Goal: Task Accomplishment & Management: Complete application form

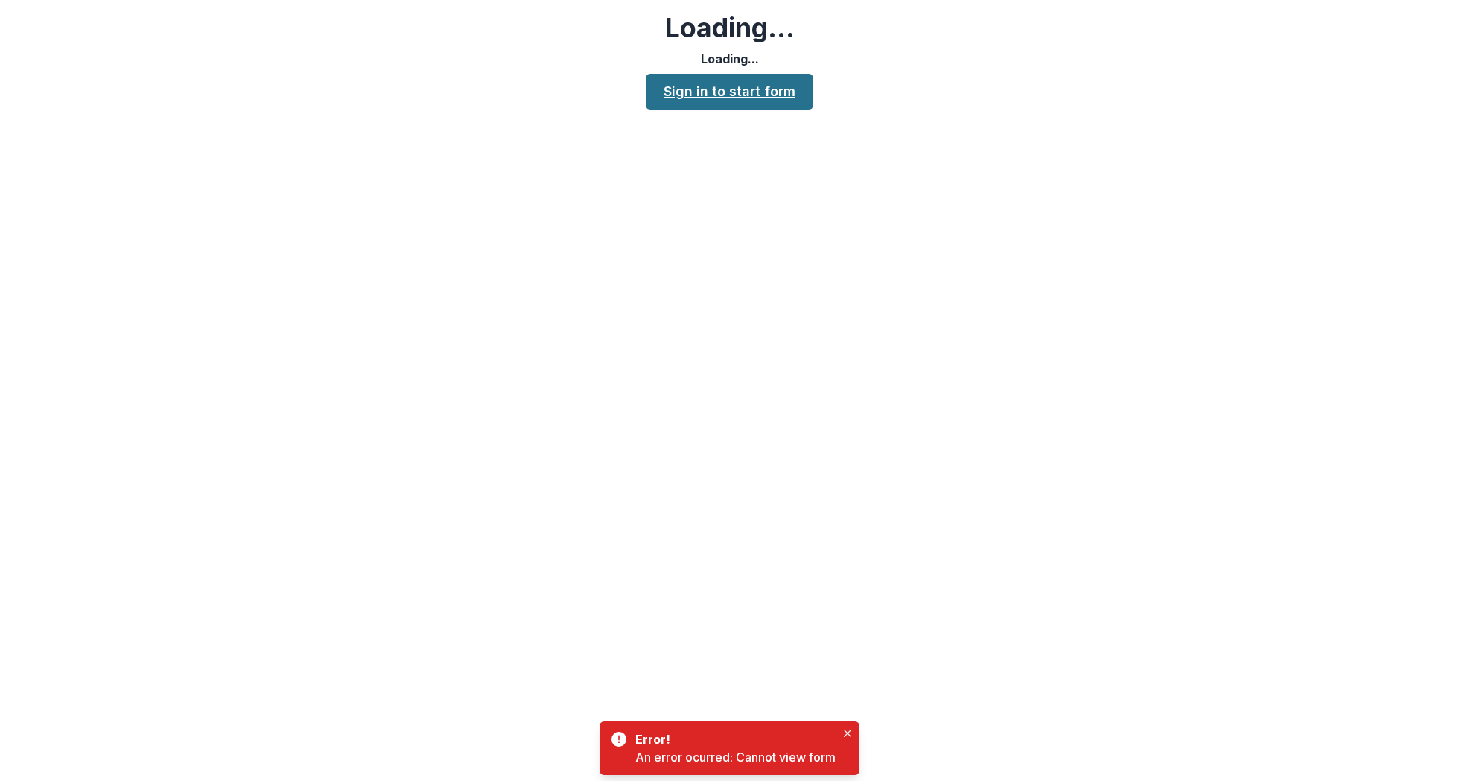
click at [779, 93] on link "Sign in to start form" at bounding box center [730, 92] width 168 height 36
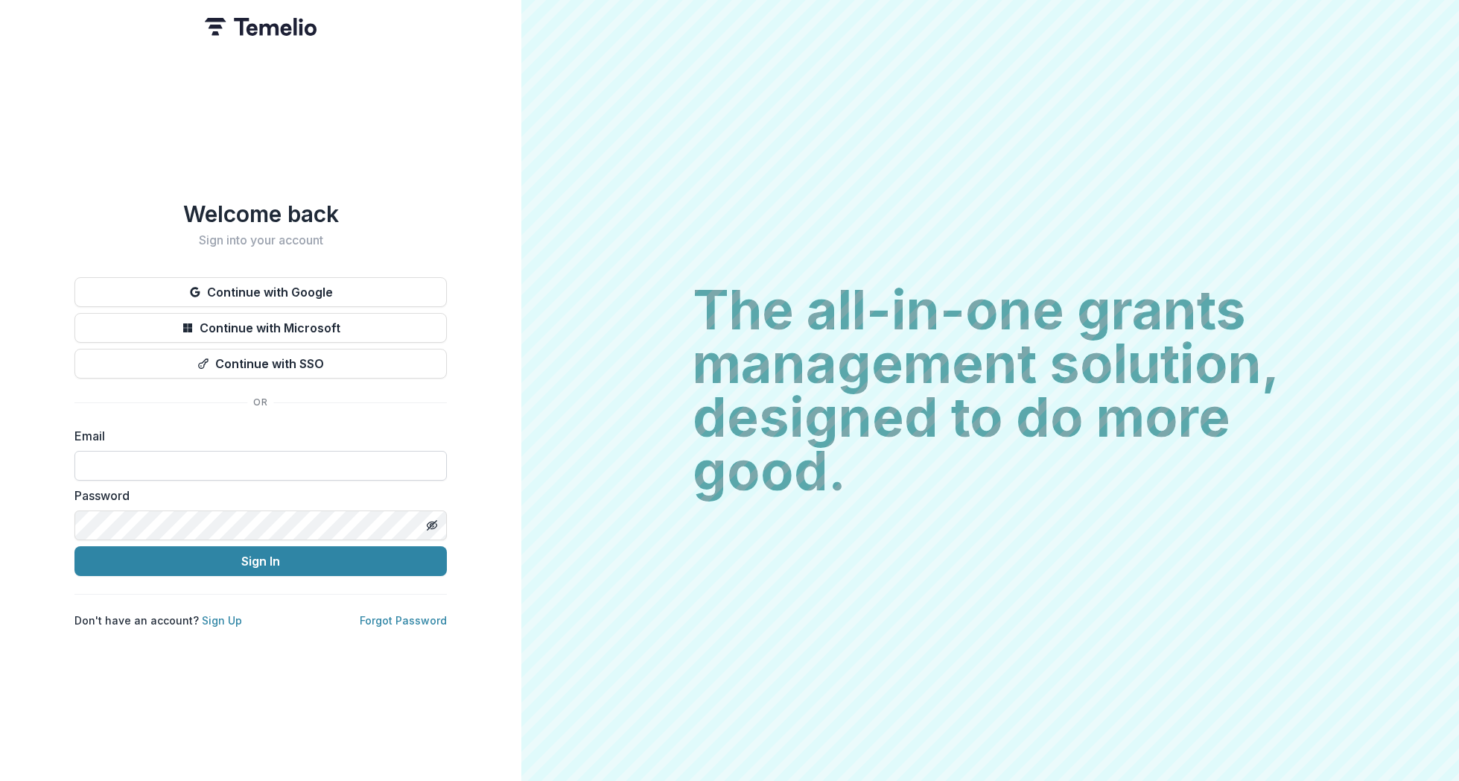
click at [162, 458] on input at bounding box center [260, 466] width 372 height 30
paste input "**********"
type input "**********"
click at [372, 553] on button "Sign In" at bounding box center [260, 561] width 372 height 30
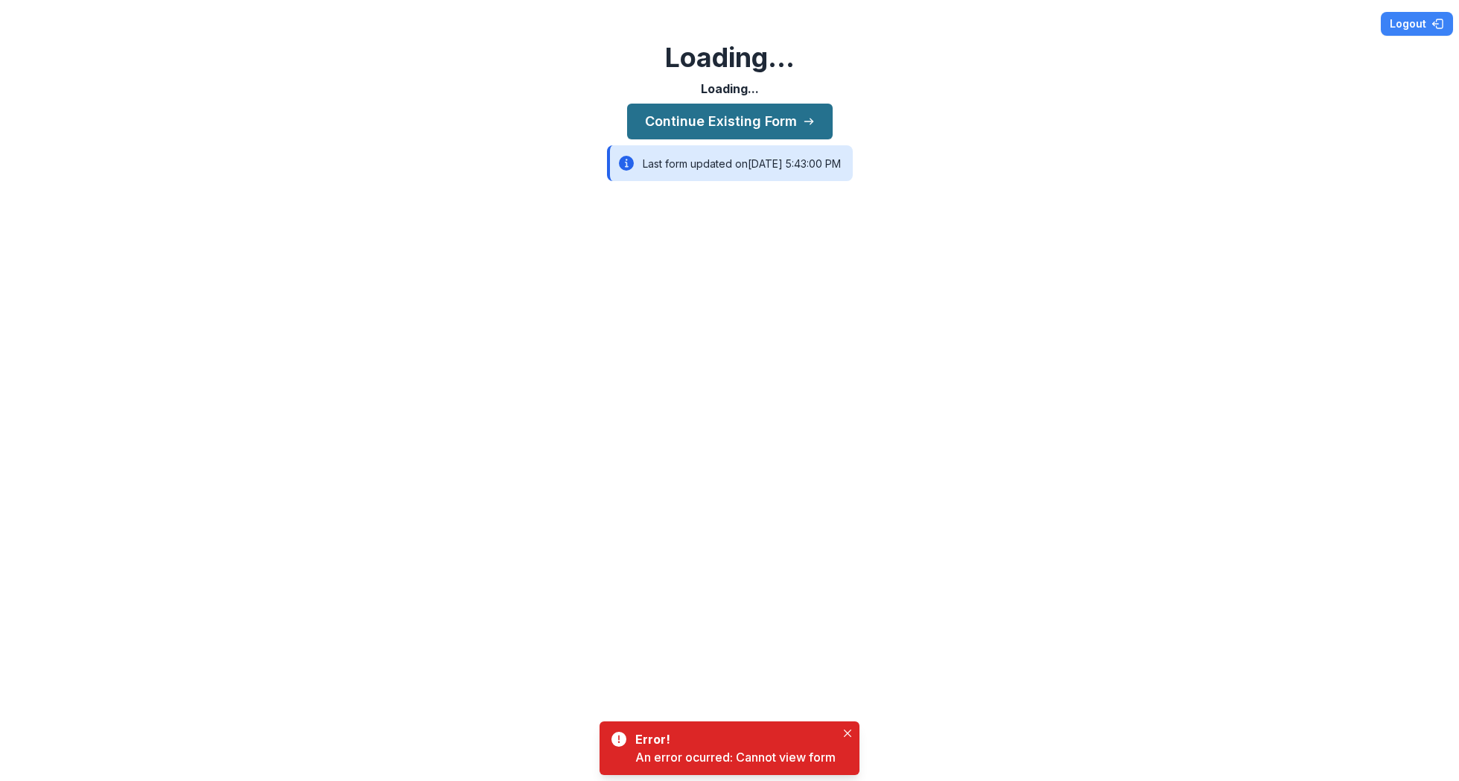
click at [743, 118] on button "Continue Existing Form" at bounding box center [730, 122] width 206 height 36
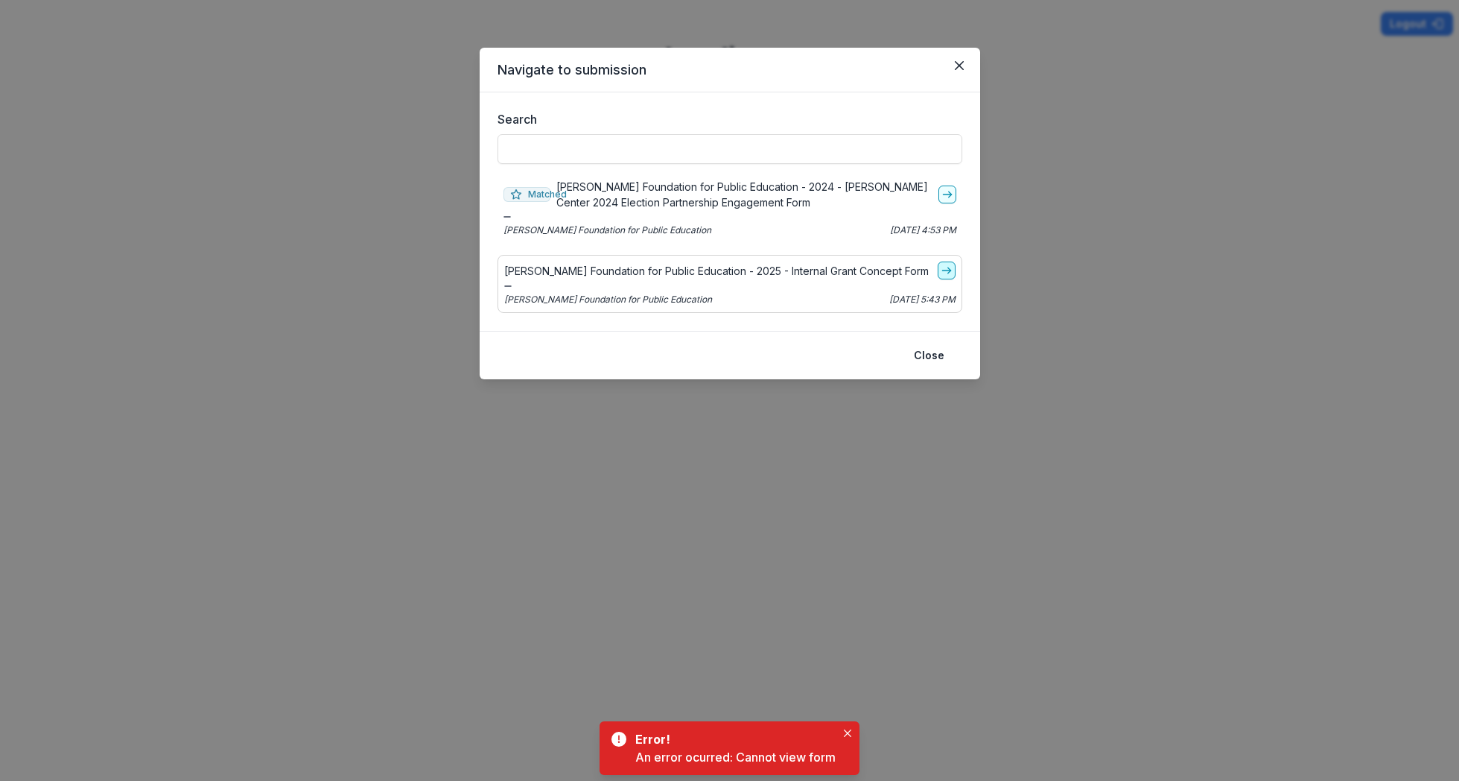
click at [947, 275] on icon "go-to" at bounding box center [947, 270] width 12 height 12
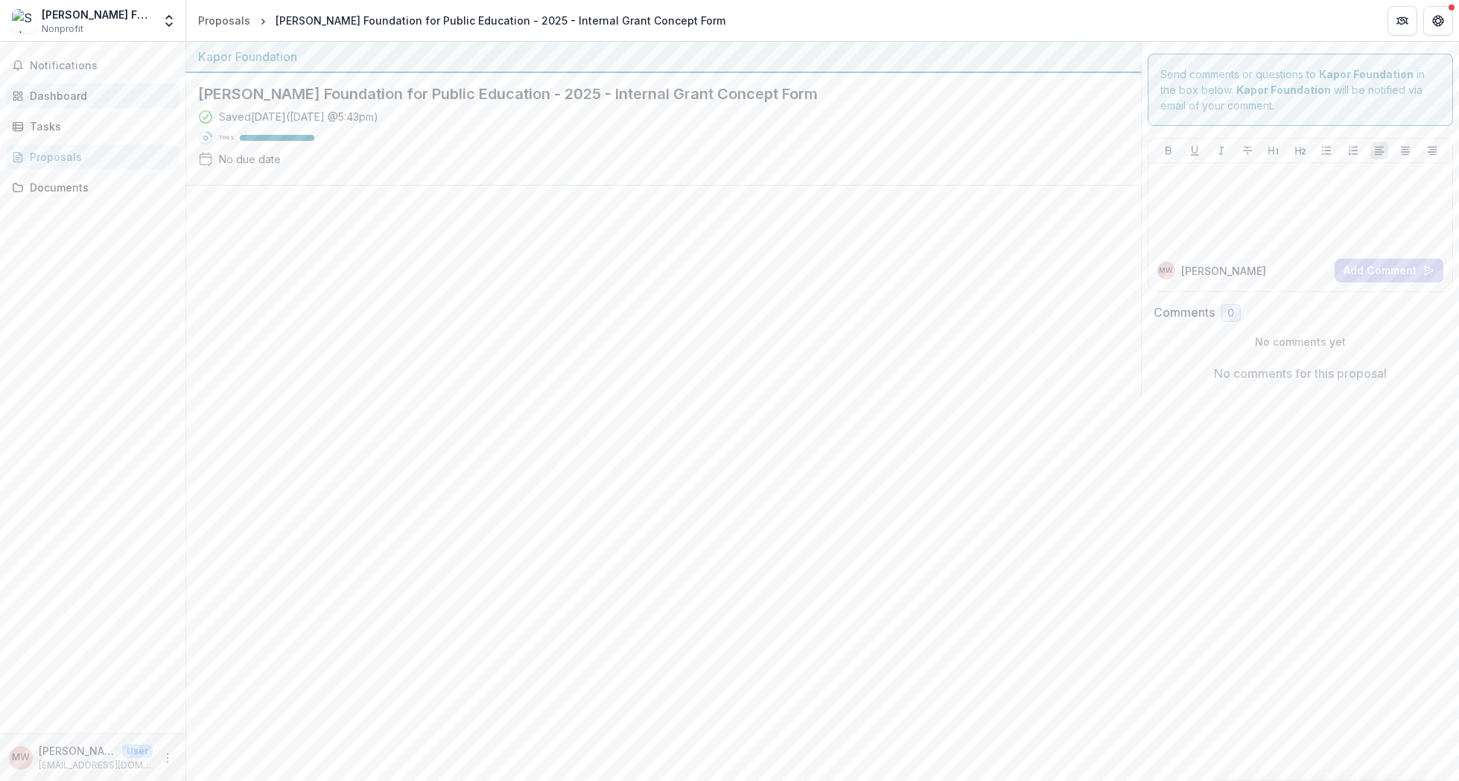
click at [86, 99] on div "Dashboard" at bounding box center [99, 96] width 138 height 16
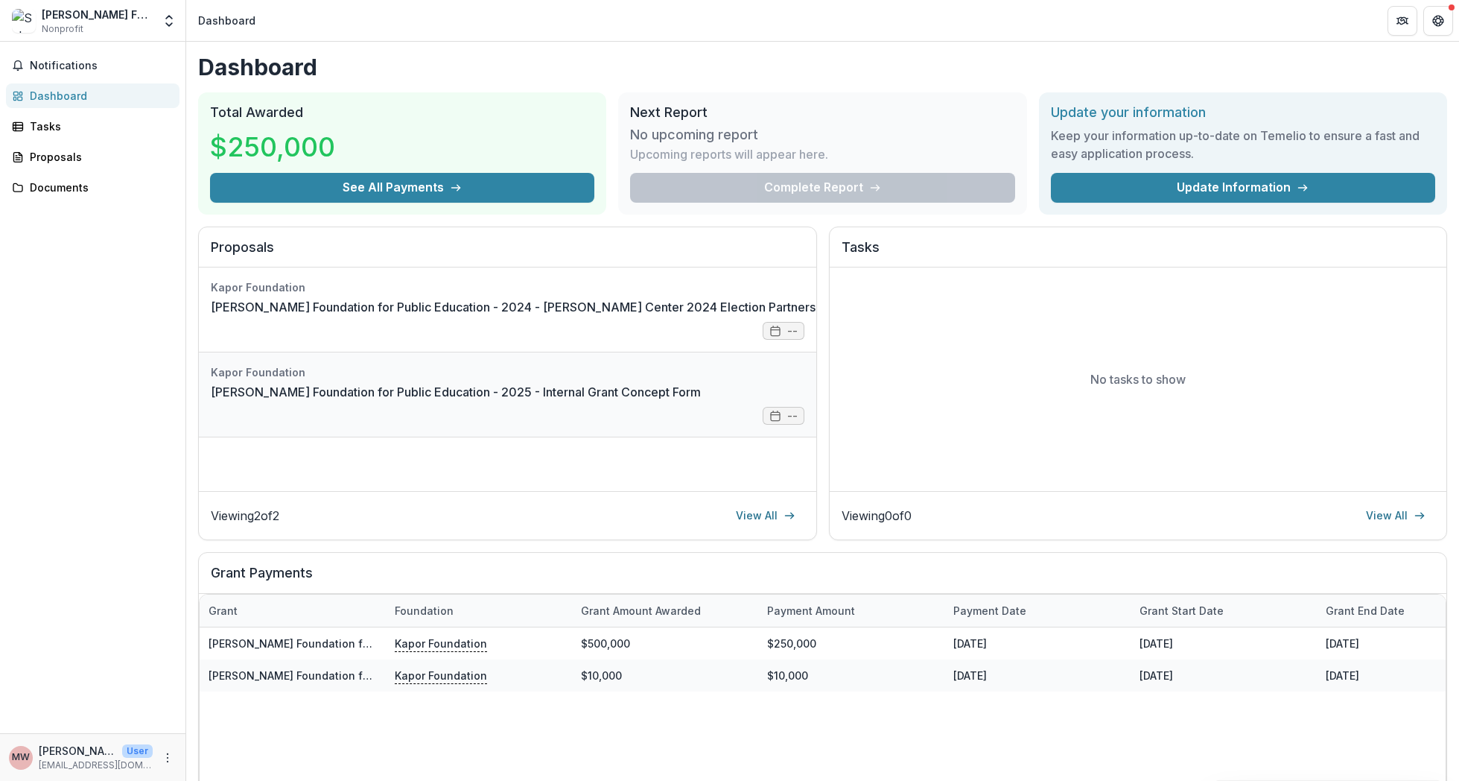
click at [638, 392] on link "[PERSON_NAME] Foundation for Public Education - 2025 - Internal Grant Concept F…" at bounding box center [456, 392] width 490 height 18
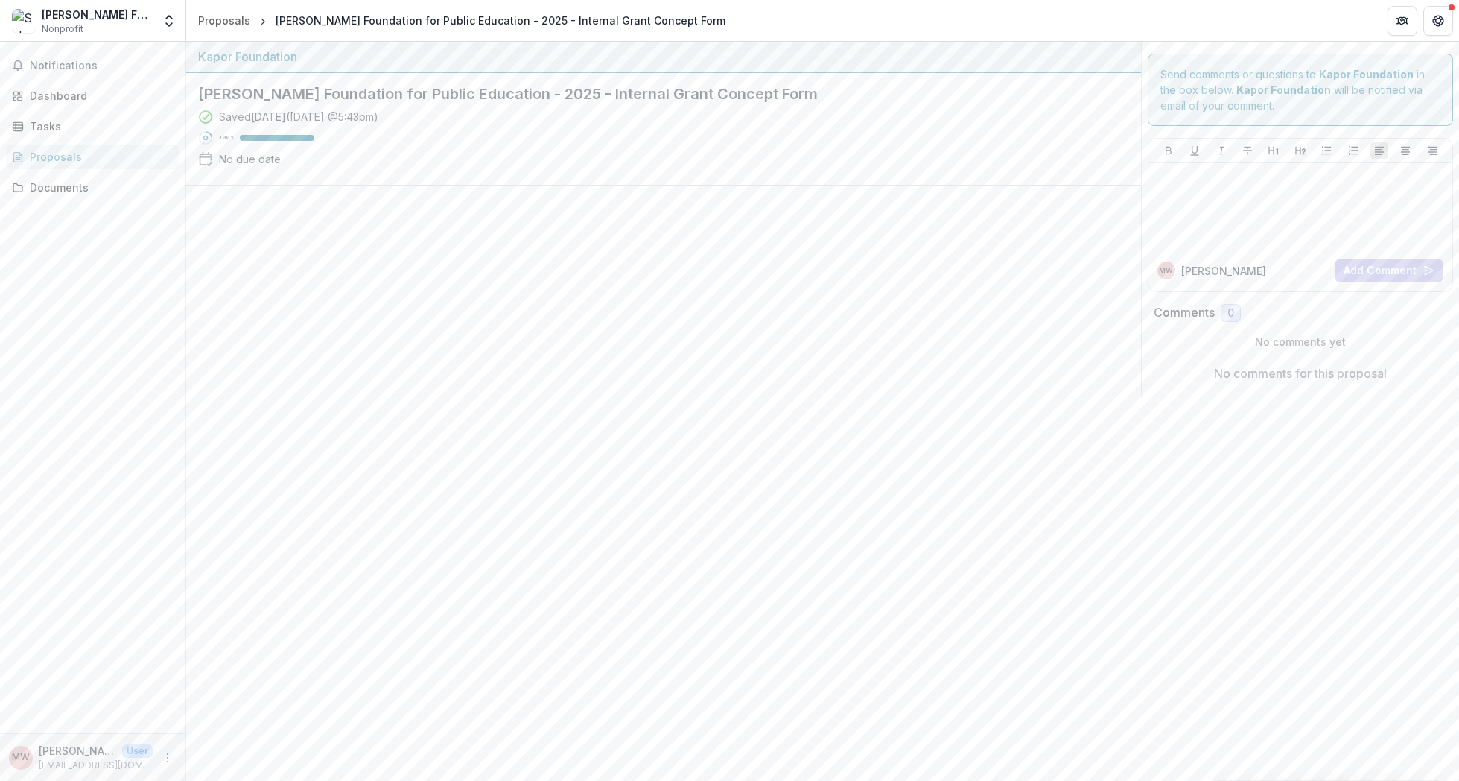
click at [451, 153] on div "Saved [DATE] ( [DATE] 5:43pm ) 100 % No due date" at bounding box center [651, 141] width 907 height 64
click at [98, 120] on div "Tasks" at bounding box center [99, 126] width 138 height 16
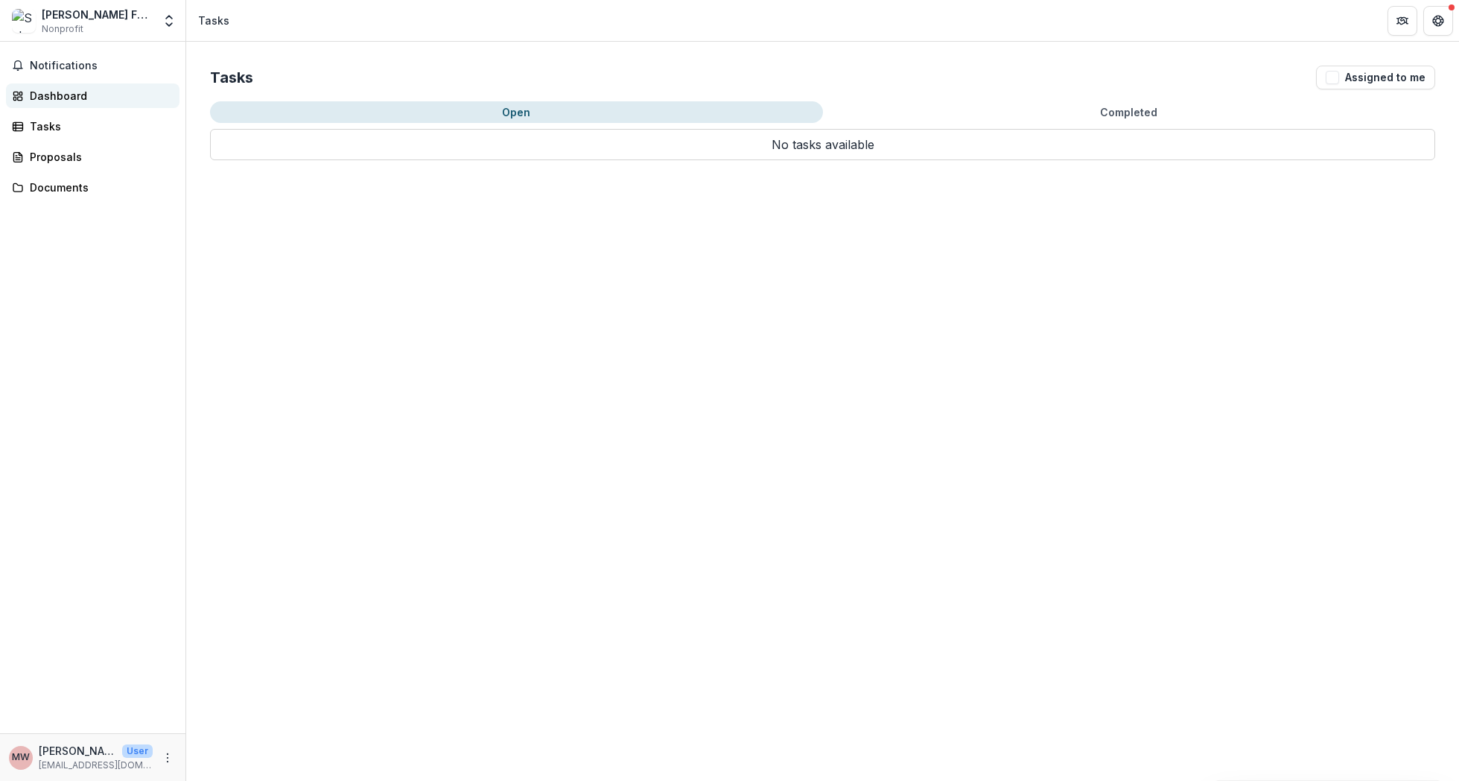
click at [98, 97] on div "Dashboard" at bounding box center [99, 96] width 138 height 16
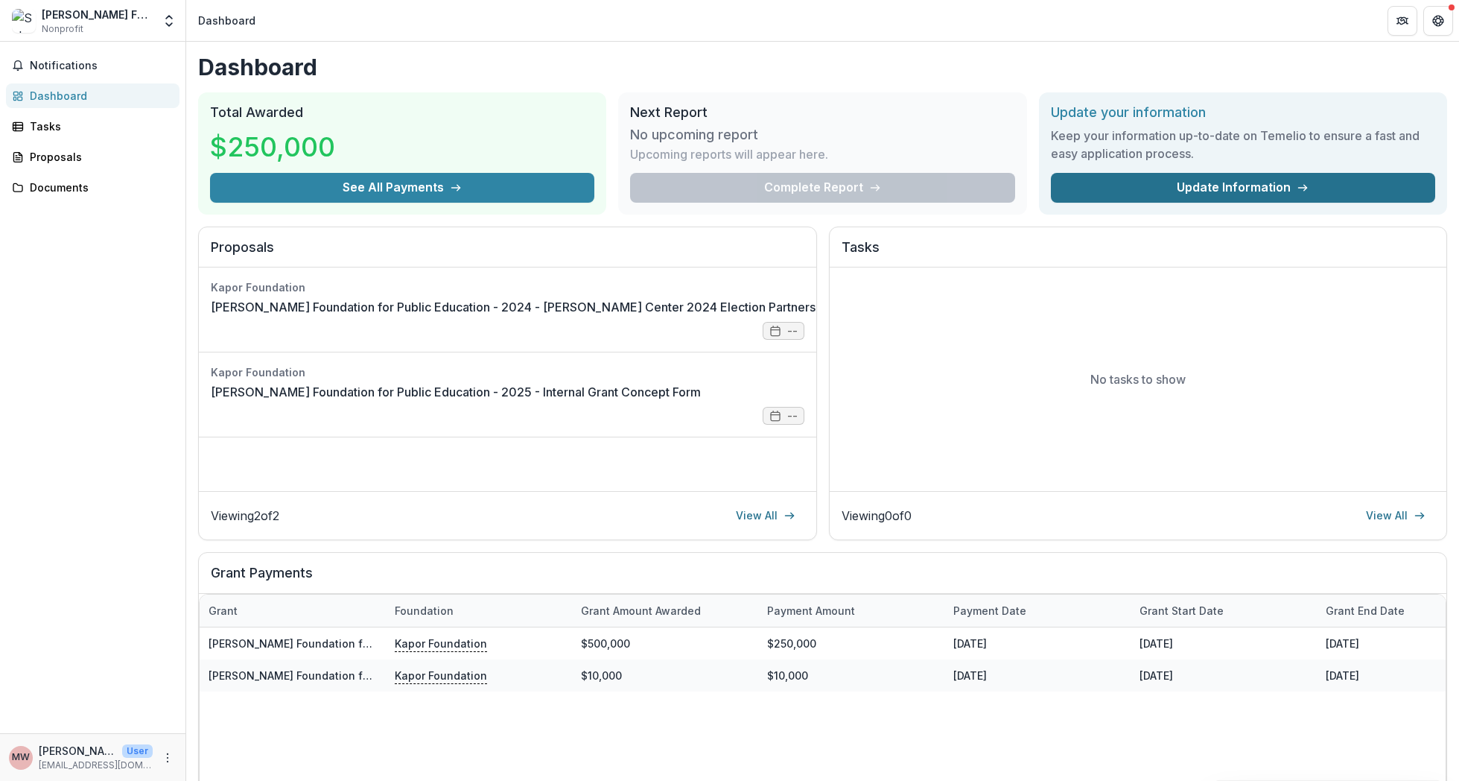
click at [1165, 194] on link "Update Information" at bounding box center [1243, 188] width 384 height 30
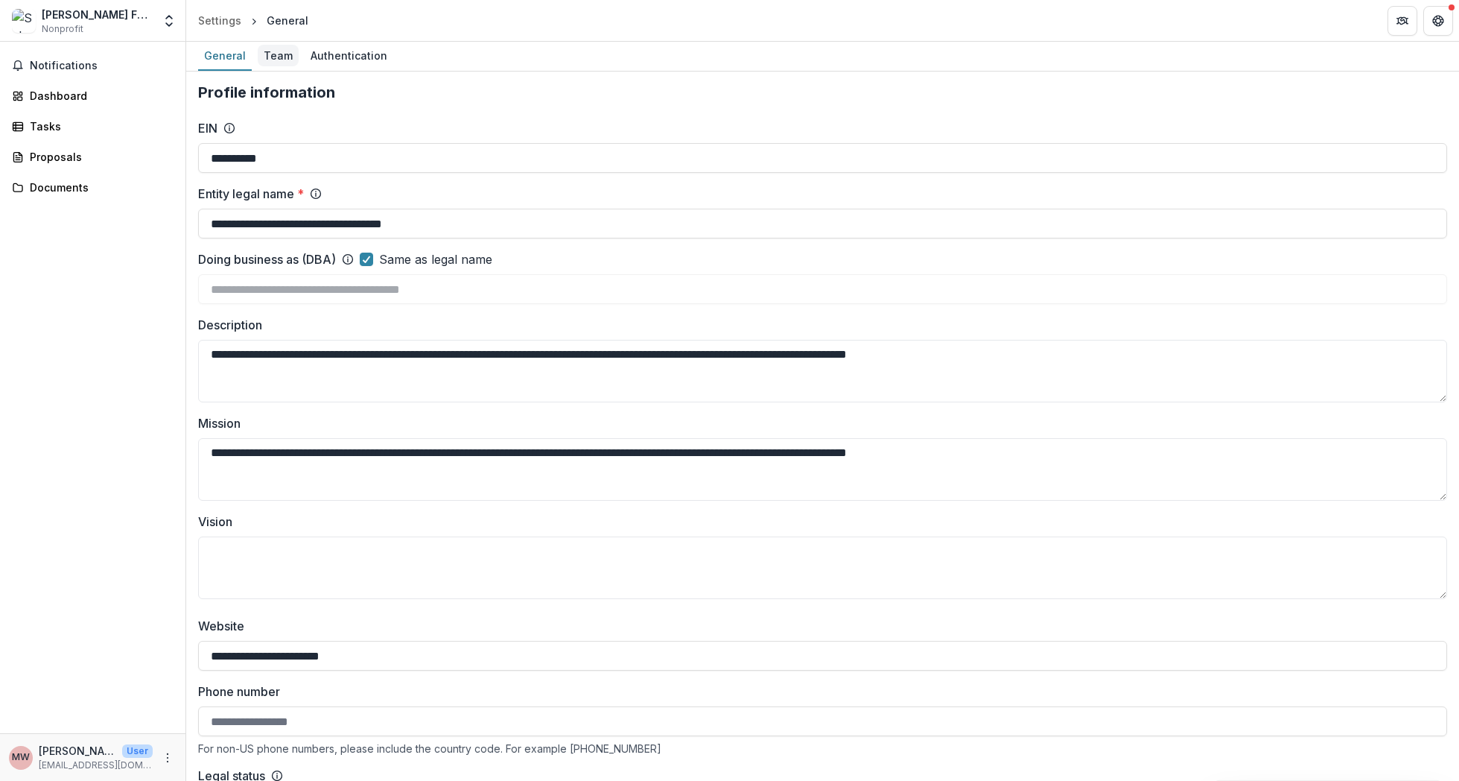
click at [282, 53] on div "Team" at bounding box center [278, 56] width 41 height 22
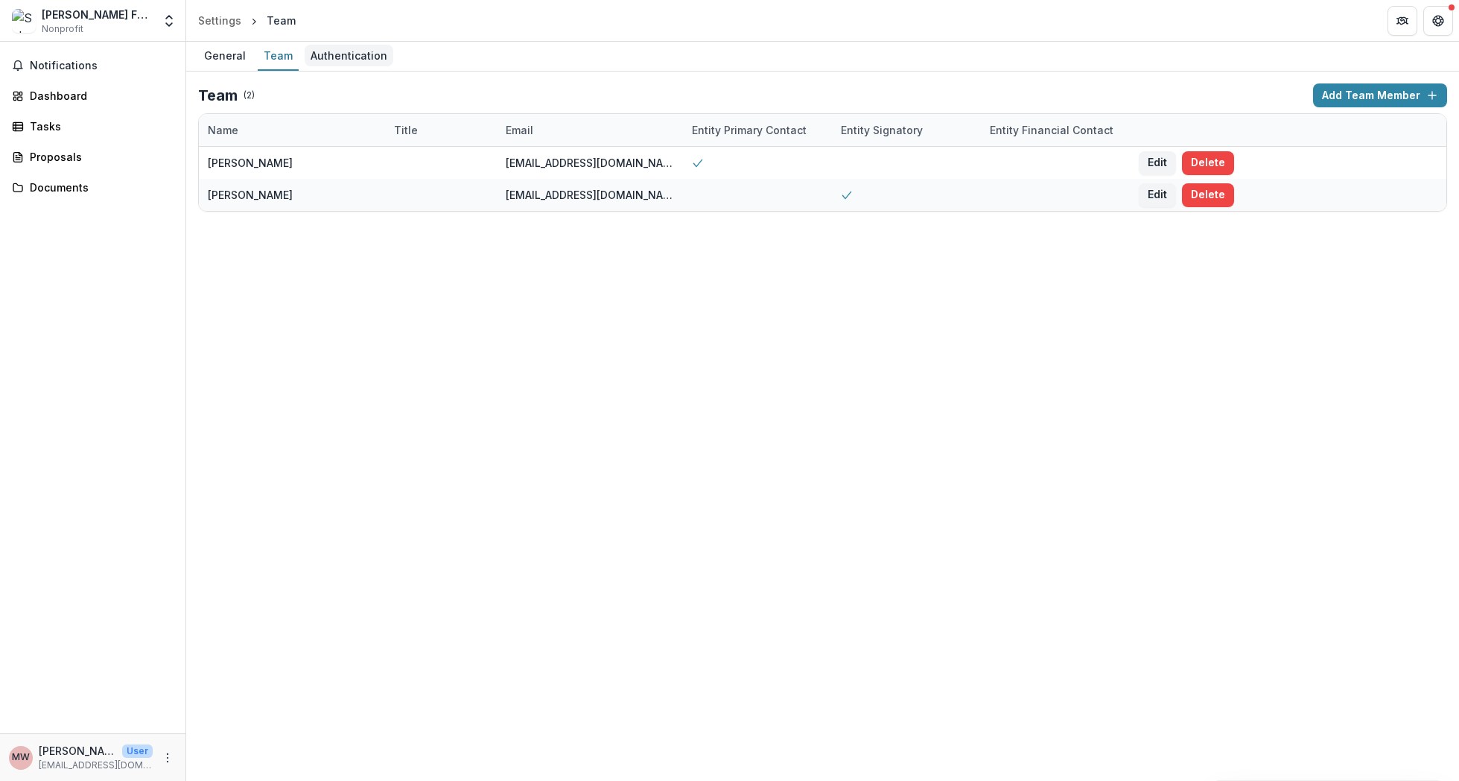
click at [326, 54] on div "Authentication" at bounding box center [349, 56] width 89 height 22
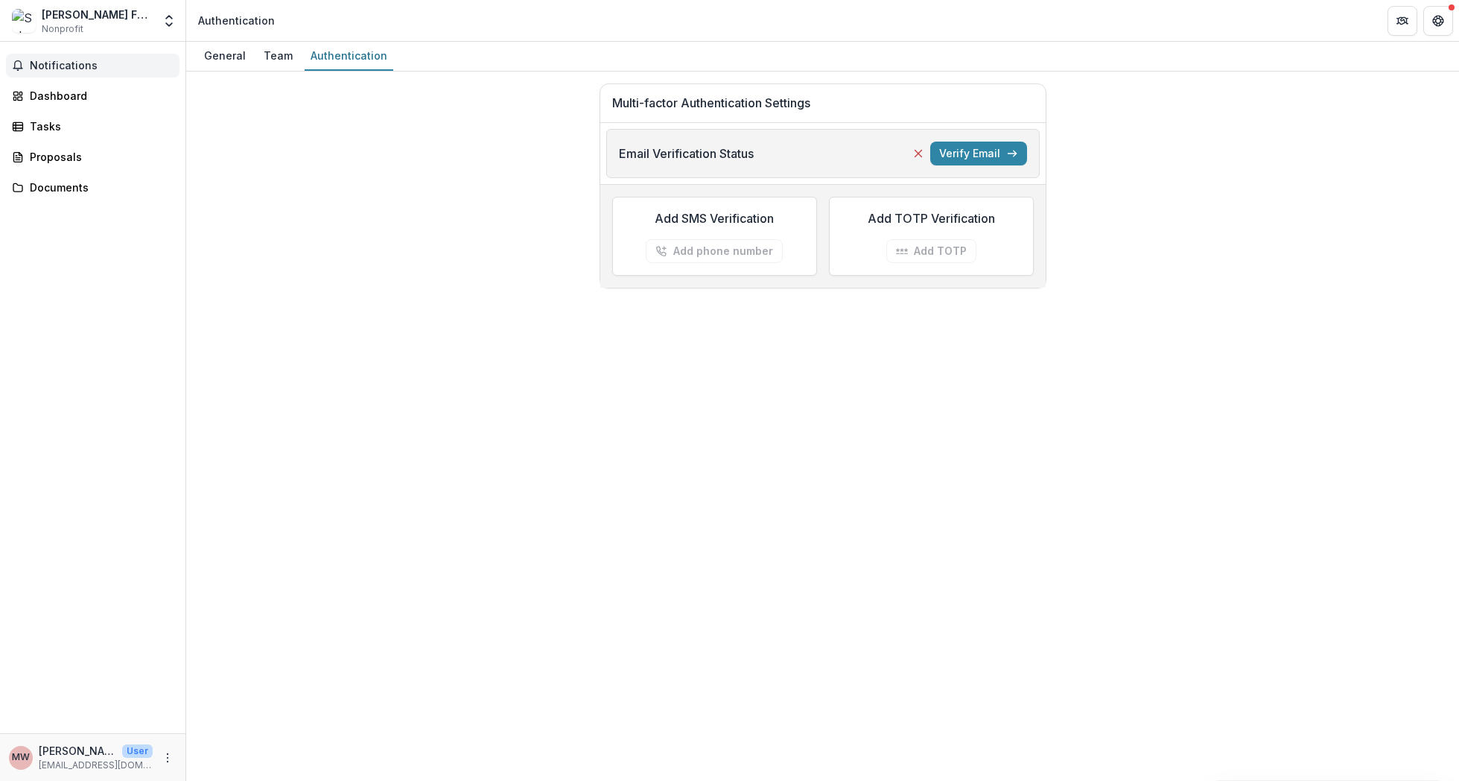
click at [83, 66] on span "Notifications" at bounding box center [102, 66] width 144 height 13
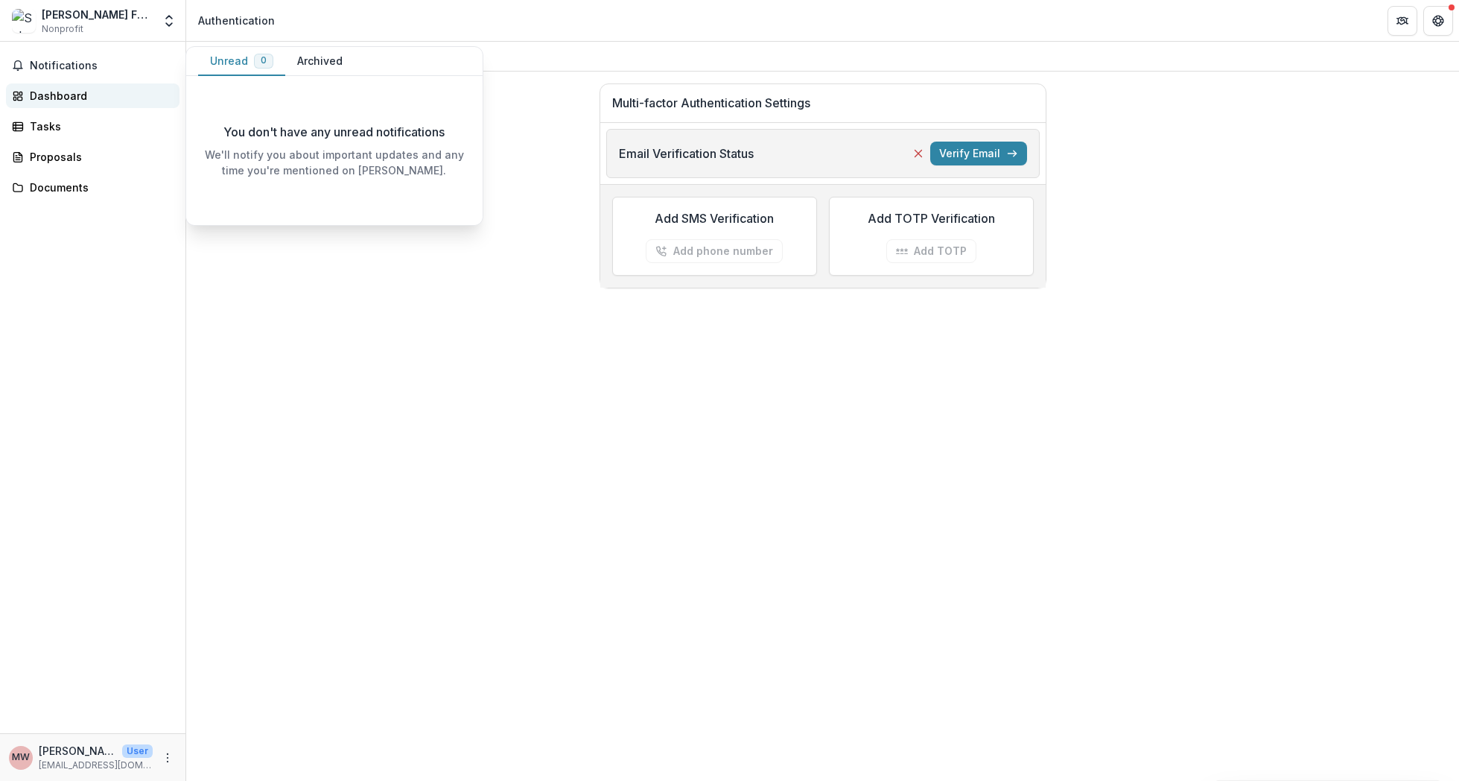
click at [73, 92] on div "Dashboard" at bounding box center [99, 96] width 138 height 16
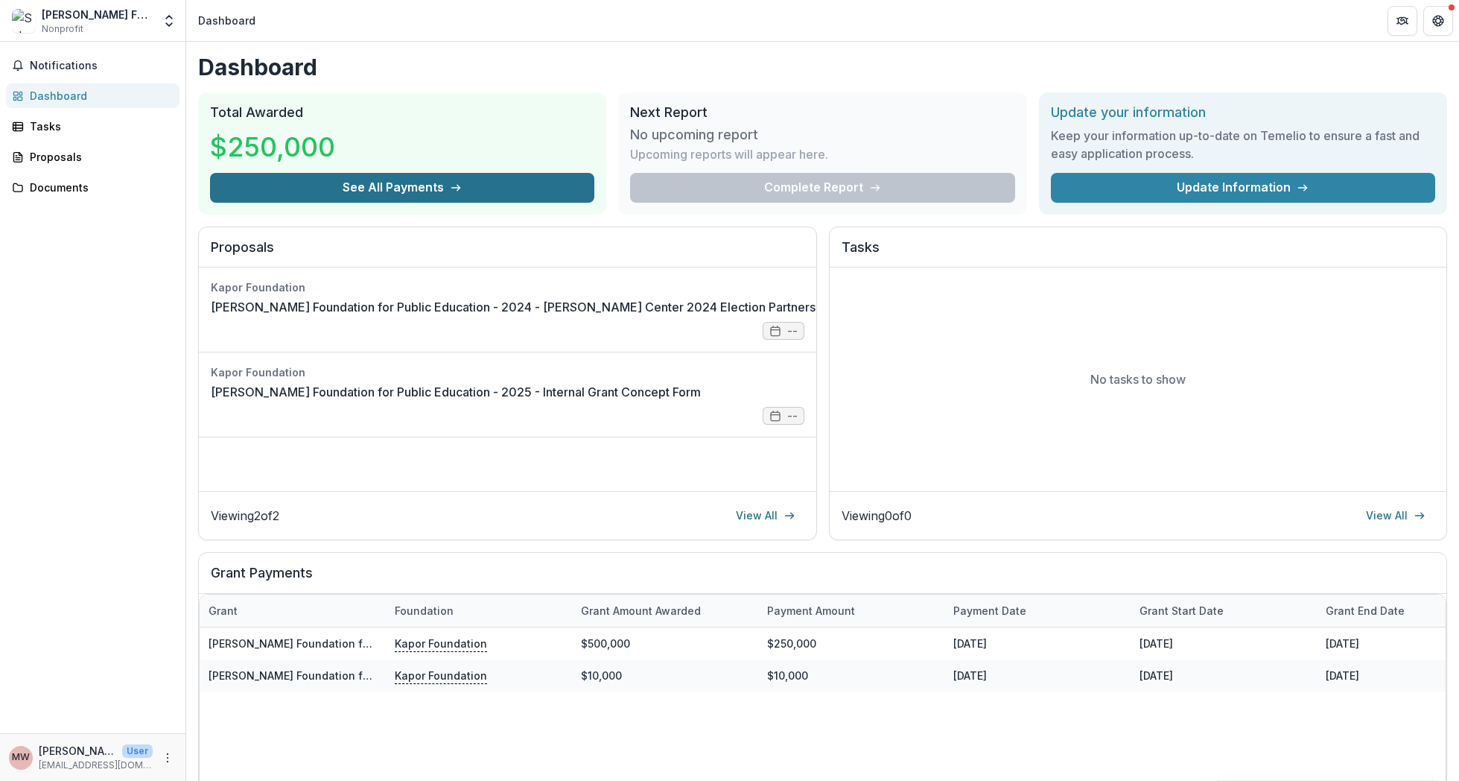
click at [505, 196] on button "See All Payments" at bounding box center [402, 188] width 384 height 30
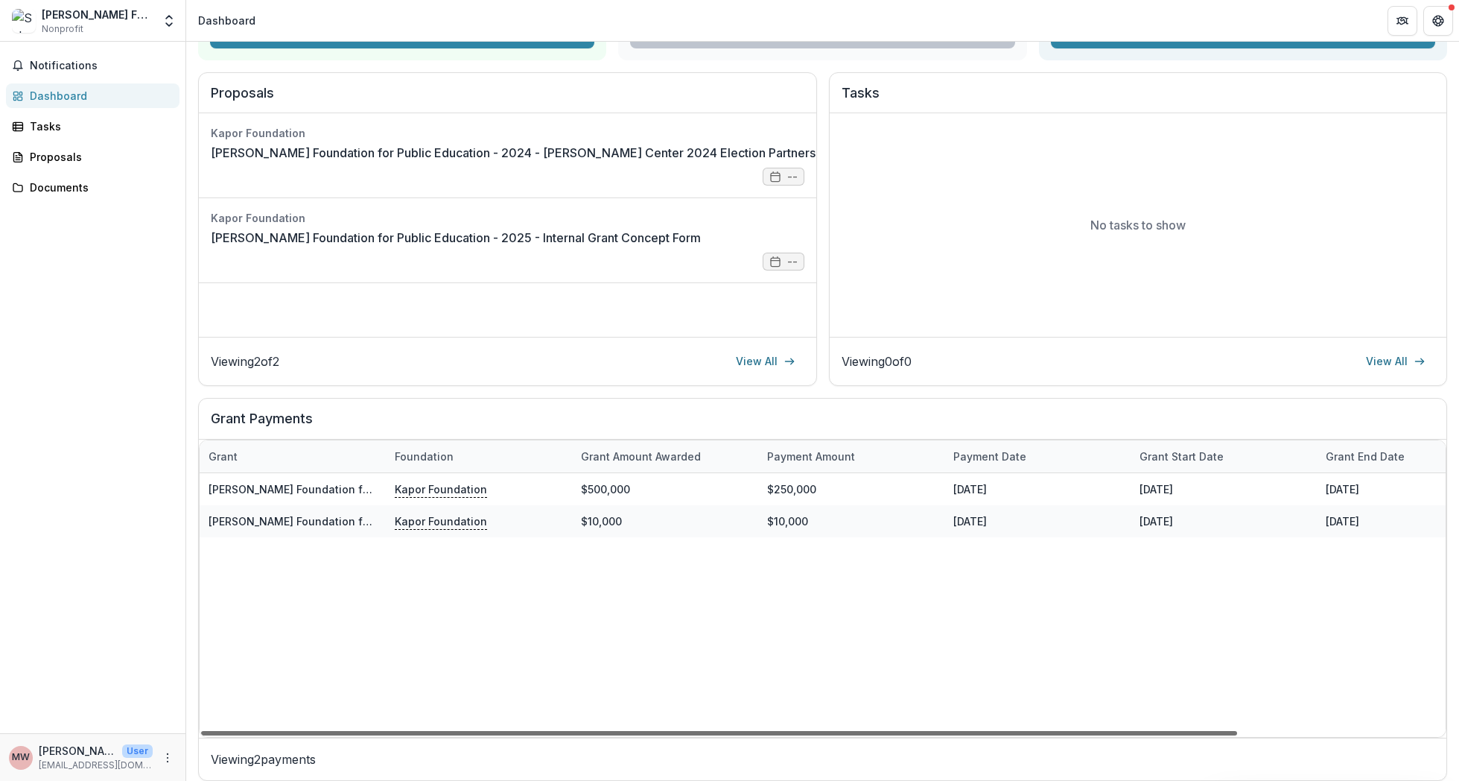
drag, startPoint x: 518, startPoint y: 734, endPoint x: 425, endPoint y: 728, distance: 93.3
click at [425, 731] on div at bounding box center [719, 733] width 1036 height 4
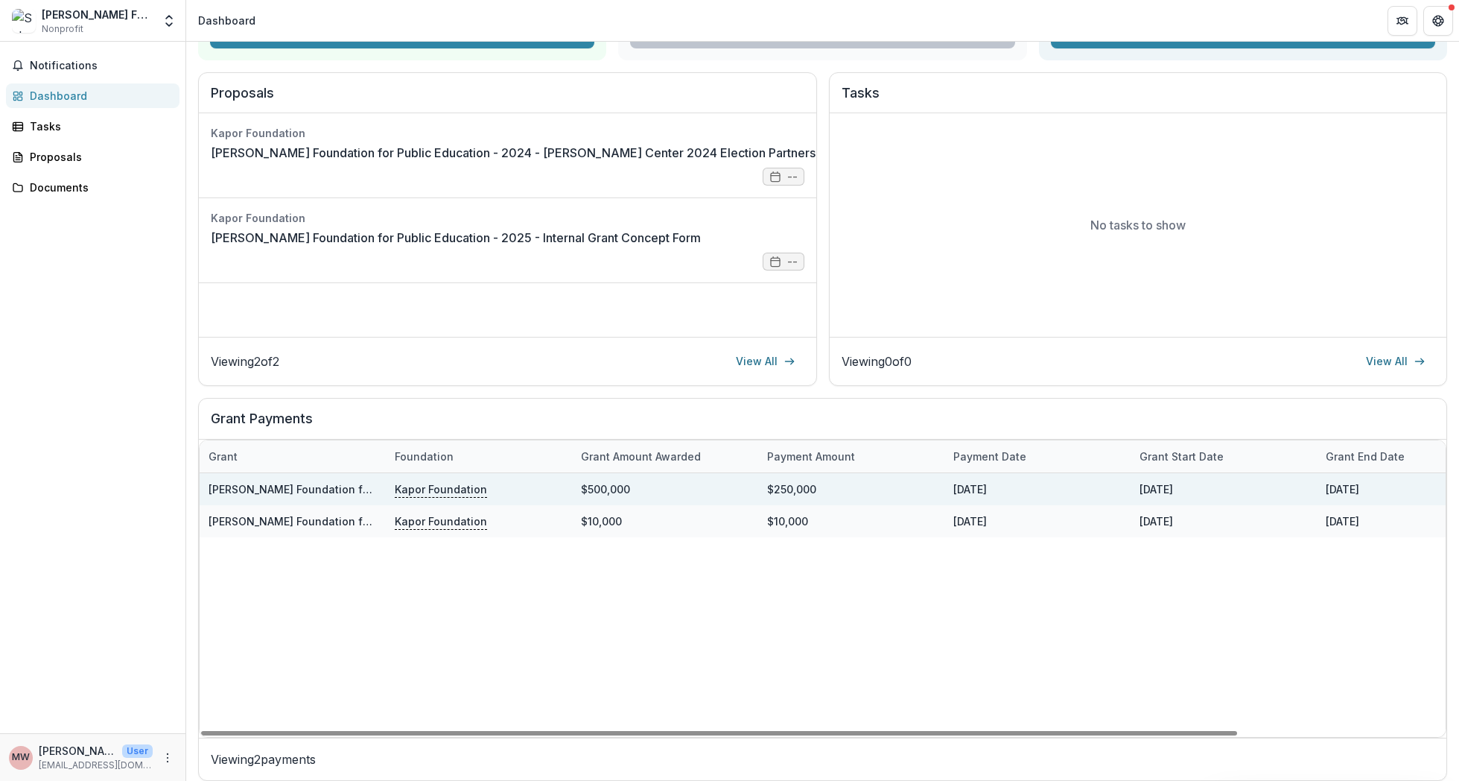
click at [364, 496] on div "[PERSON_NAME] Foundation for Public Education - 2025 - Internal Grant Concept F…" at bounding box center [293, 489] width 168 height 16
click at [361, 488] on link "[PERSON_NAME] Foundation for Public Education - 2025 - Internal Grant Concept F…" at bounding box center [434, 489] width 450 height 13
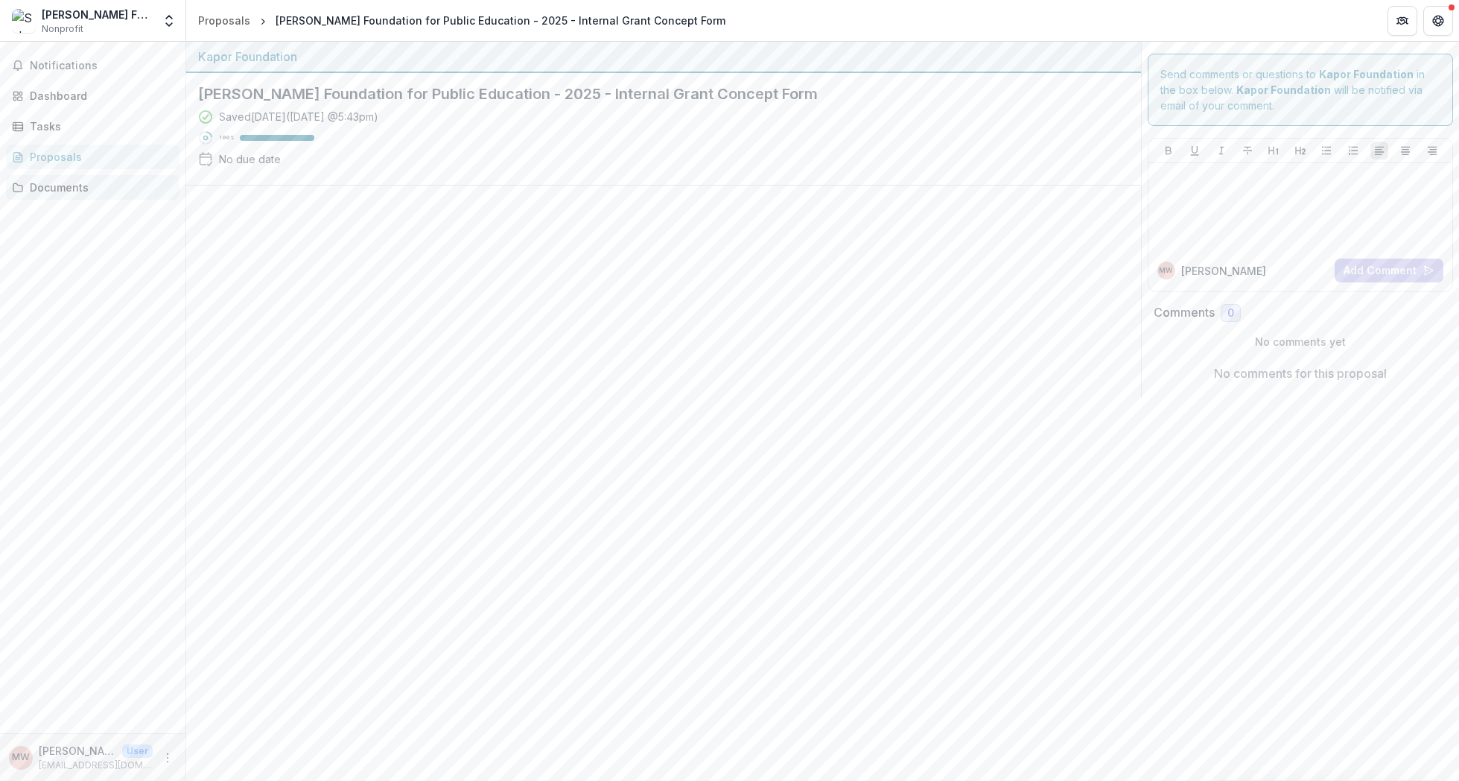
click at [69, 186] on div "Documents" at bounding box center [99, 188] width 138 height 16
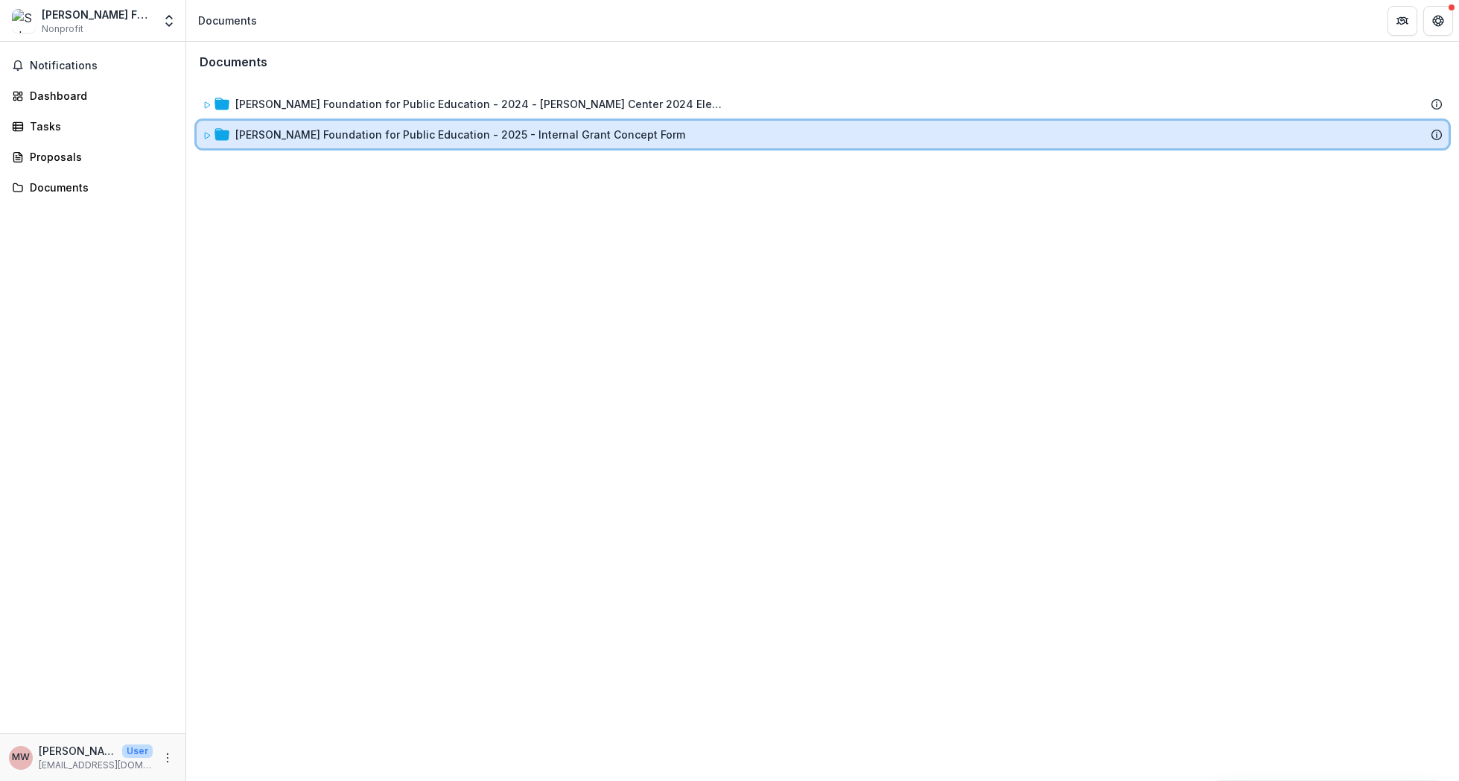
click at [205, 136] on icon at bounding box center [207, 135] width 9 height 9
